Goal: Communication & Community: Ask a question

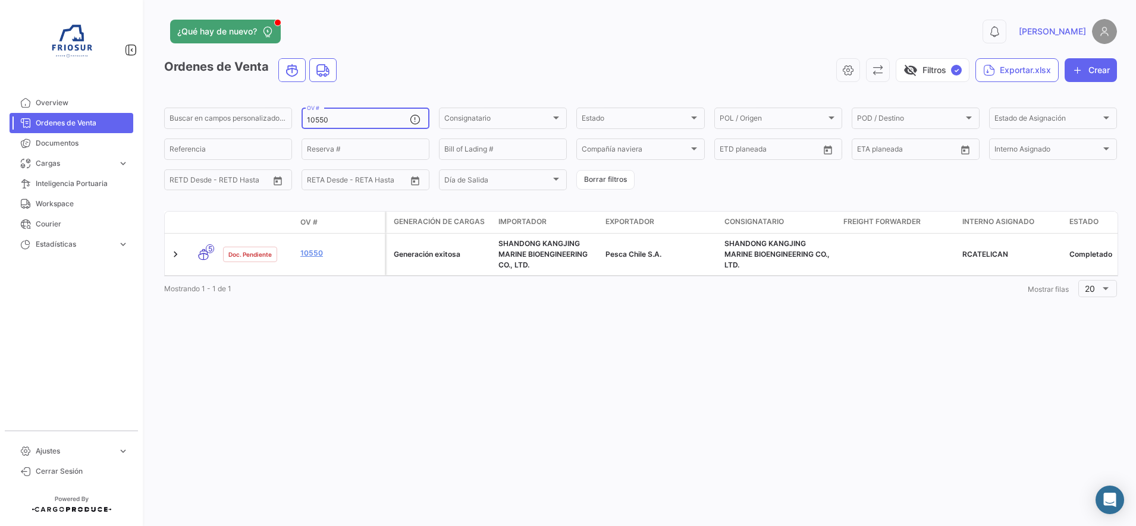
click at [331, 118] on input "10550" at bounding box center [358, 120] width 103 height 8
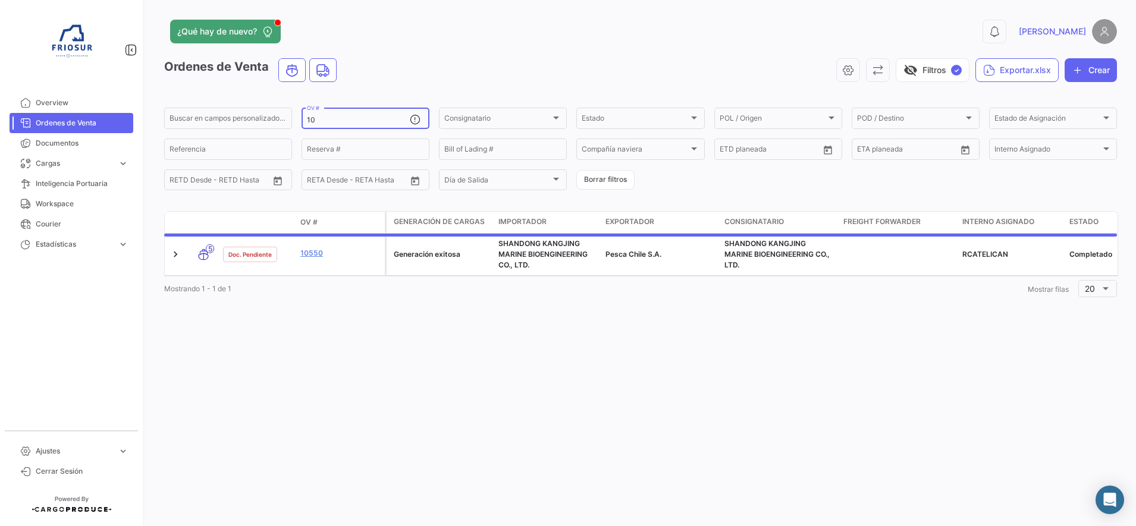
type input "1"
type input "9204"
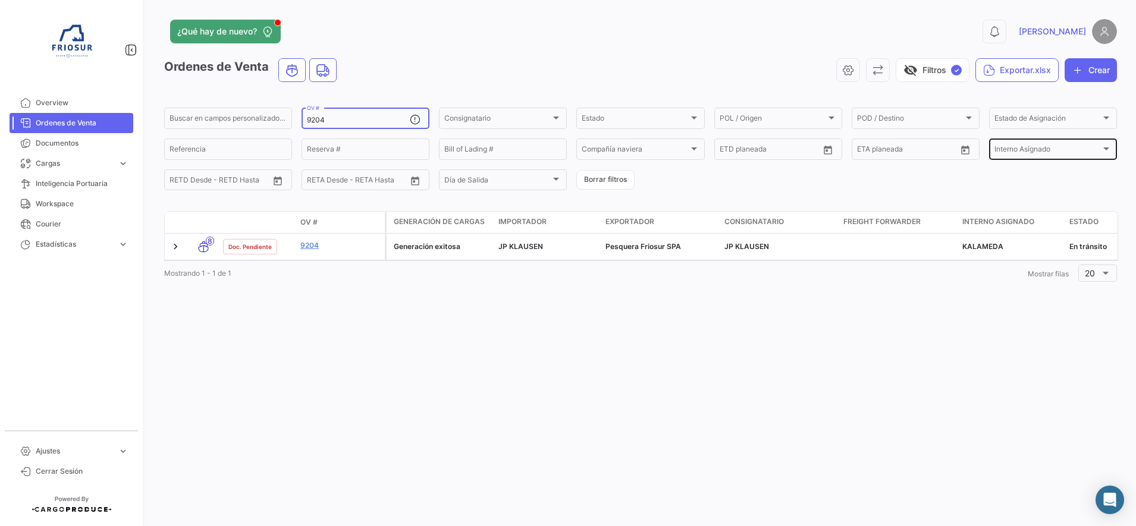
click at [1042, 148] on span "Interno Asignado" at bounding box center [1048, 151] width 106 height 8
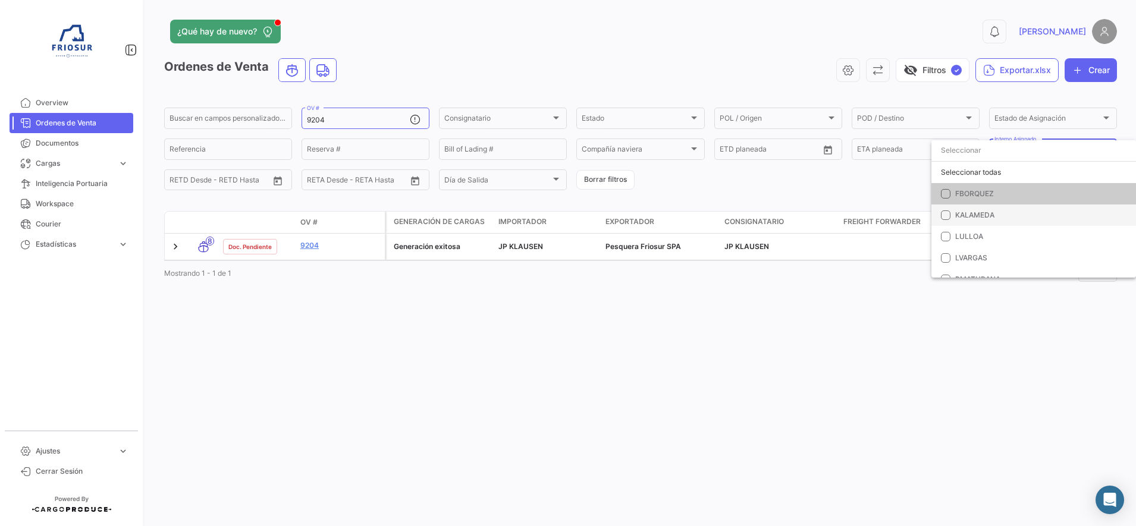
click at [980, 222] on mat-option "KALAMEDA" at bounding box center [1034, 215] width 205 height 21
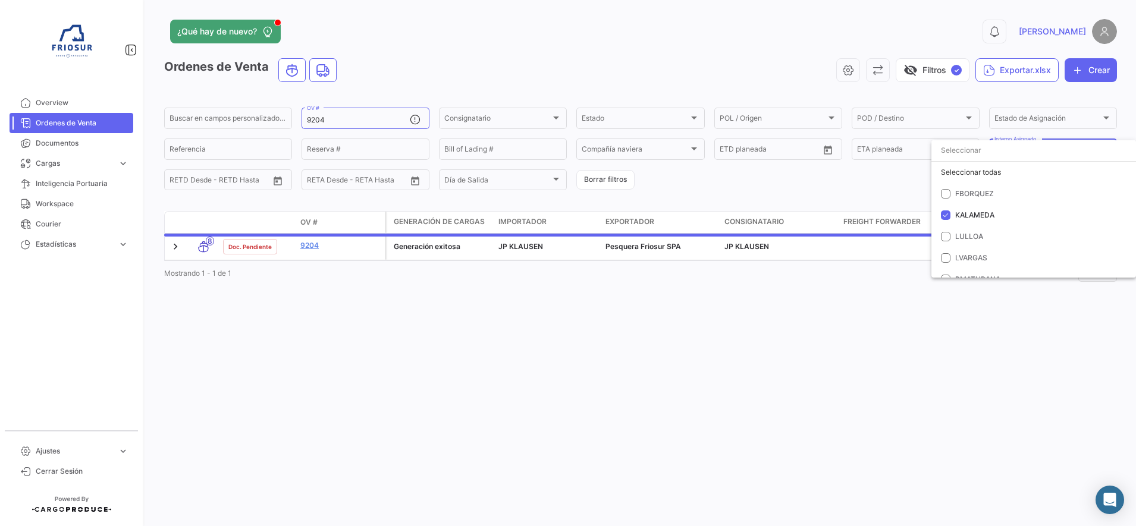
click at [702, 189] on div at bounding box center [568, 263] width 1136 height 526
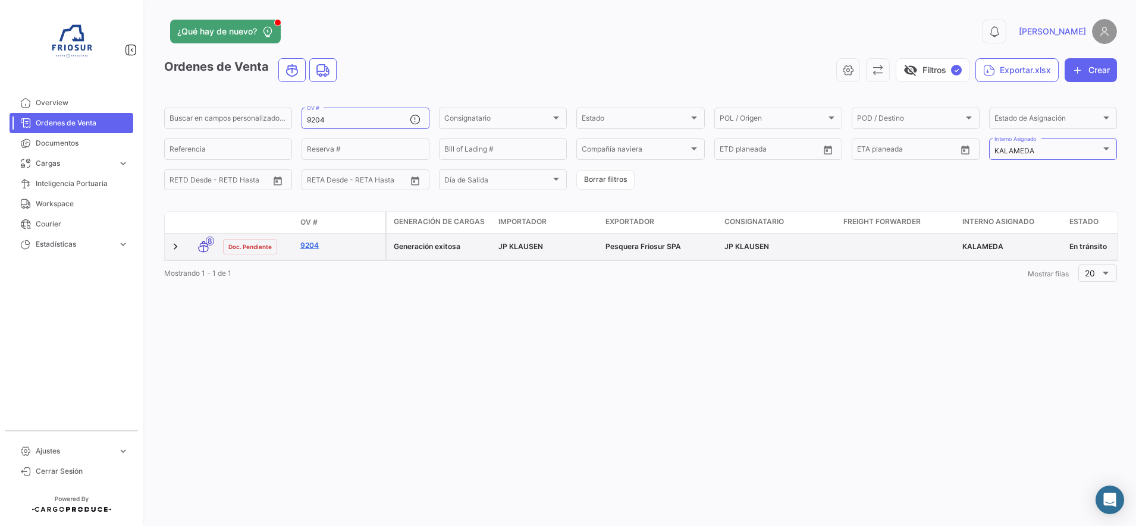
click at [311, 250] on link "9204" at bounding box center [340, 245] width 80 height 11
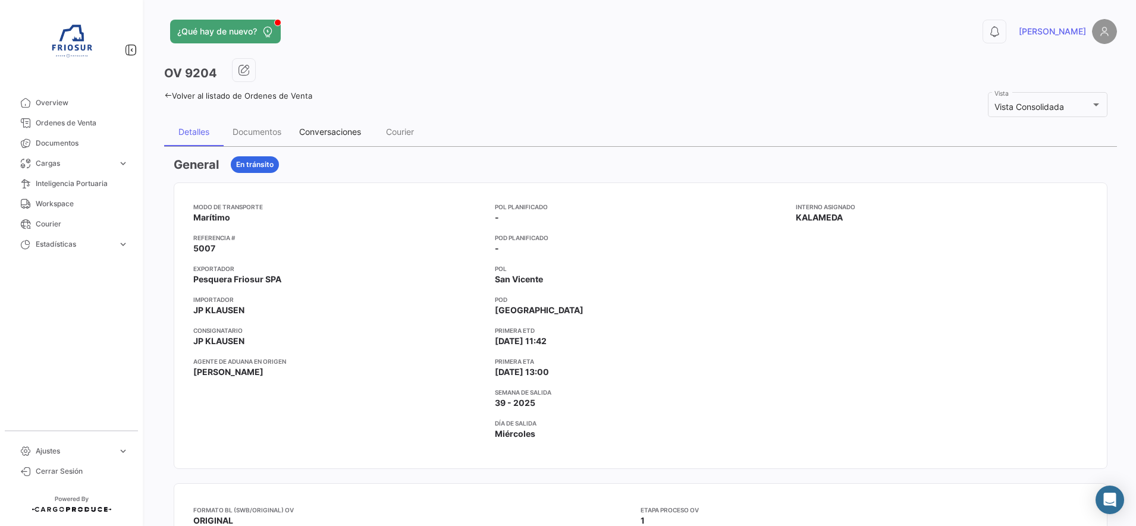
click at [345, 125] on div "Conversaciones" at bounding box center [330, 132] width 80 height 29
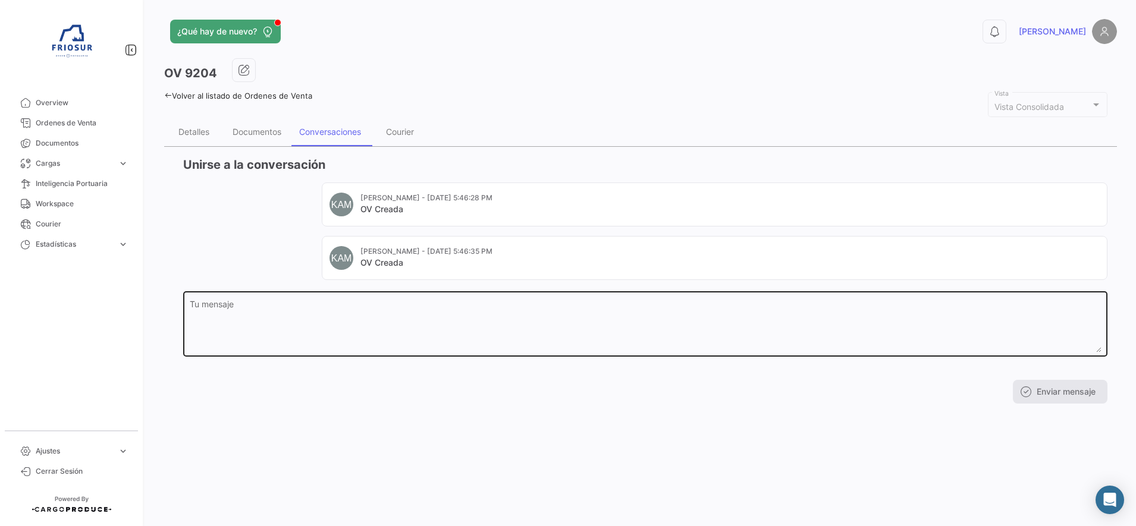
click at [356, 312] on textarea "Tu mensaje" at bounding box center [646, 326] width 912 height 52
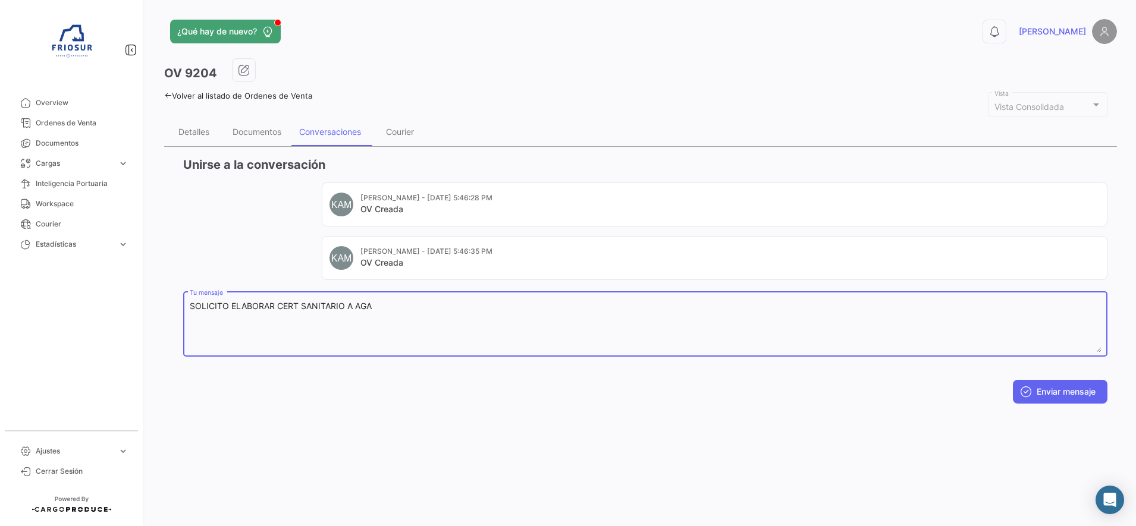
type textarea "SOLICITO ELABORAR CERT SANITARIO A AGA"
click at [1068, 404] on div "Unirse a la conversación [PERSON_NAME] - [DATE] 5:46:28 PM OV Creada [PERSON_NA…" at bounding box center [640, 280] width 953 height 266
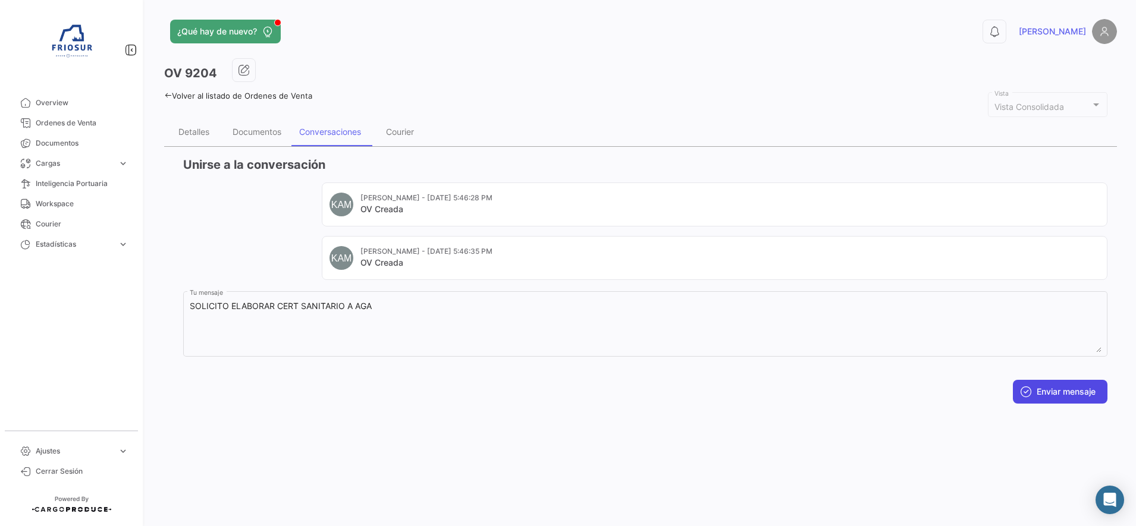
click at [1063, 396] on button "Enviar mensaje" at bounding box center [1060, 392] width 95 height 24
click at [601, 79] on div "OV 9204" at bounding box center [640, 73] width 953 height 30
